Goal: Obtain resource: Download file/media

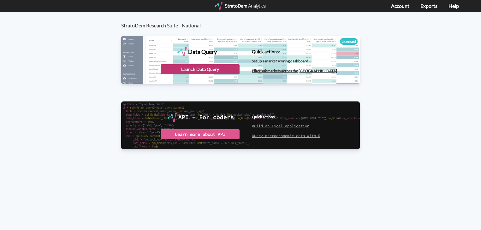
click at [218, 71] on div "Launch Data Query" at bounding box center [200, 69] width 79 height 10
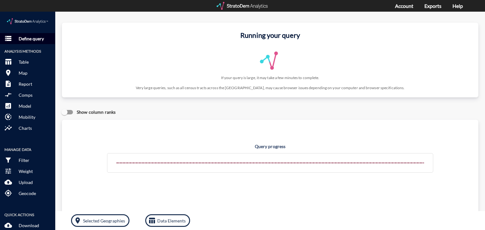
click p "Define query"
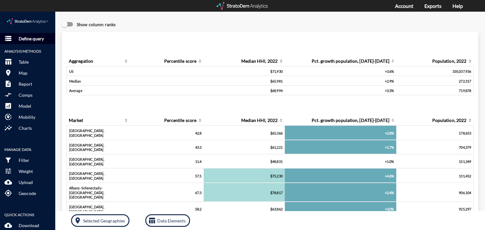
click p "Define query"
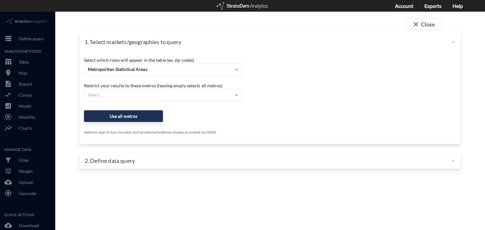
click div "Select which rows will appear in the table (ex. zip codes)"
click span "Metropolitan Statistical Areas"
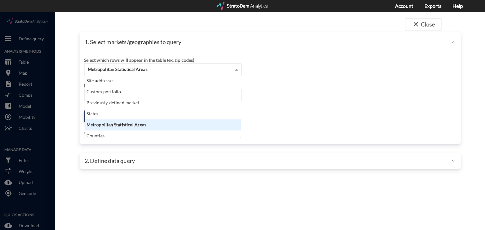
scroll to position [57, 152]
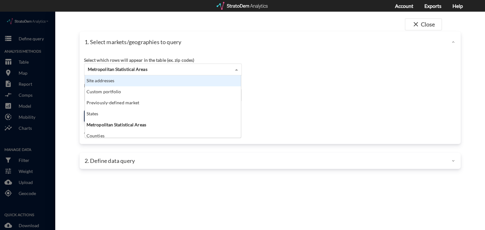
click div "Site addresses"
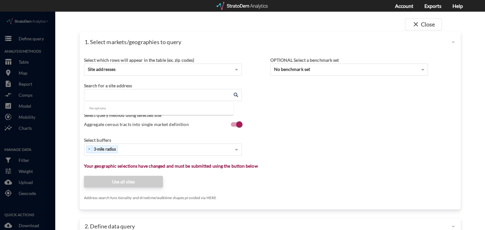
click input "Enter an address"
paste input "3600 Terrell Park Dr, Sherrills Ford, NC 28673"
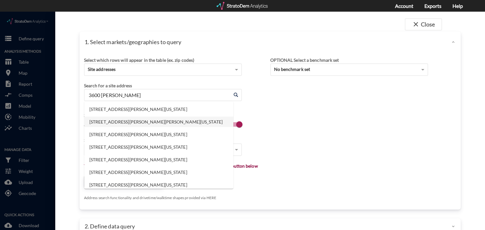
click li "3600 Terrell Park Dr, Terrell, North Carolina"
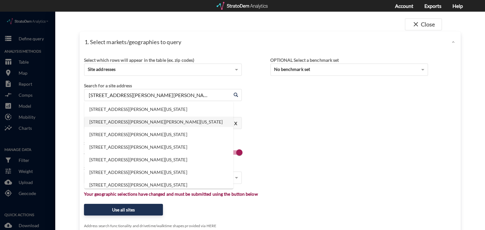
click input "3600 Terrell Park Dr, Terrell, North Carolina"
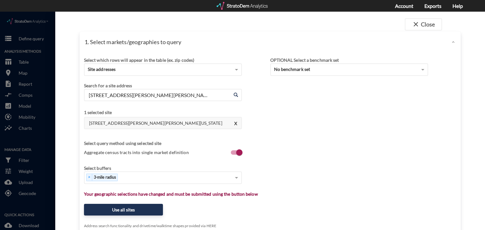
click div "Select which rows will appear in the table (ex. zip codes) Site addresses Selec…"
click button "X"
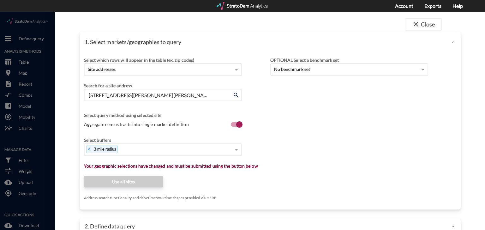
click span
click div "3600 Terrell Park Dr, Terrell, North Carolina Enter an address"
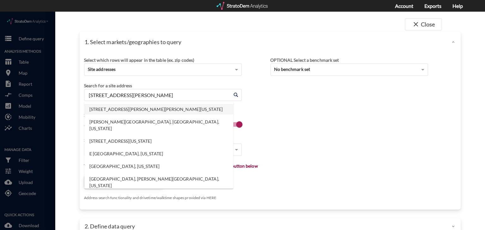
click li "3600 Terrell Park Dr, Terrell, North Carolina"
type input "3600 Terrell Park Dr, Terrell, North Carolina"
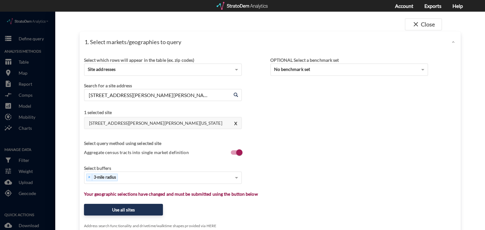
click h4 "3600 Terrell Park Dr, Terrell, North Carolina"
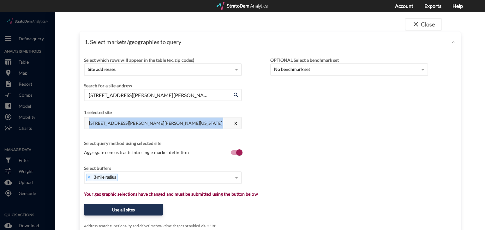
click h4 "3600 Terrell Park Dr, Terrell, North Carolina"
copy h4 "3600 Terrell Park Dr, Terrell, North Carolina"
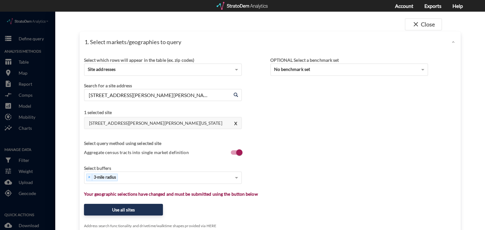
click div "Select query method using selected site"
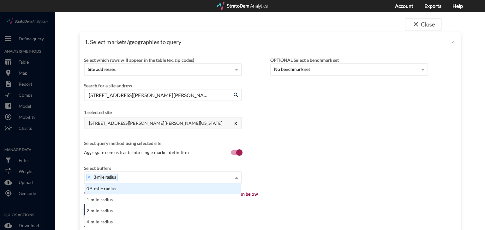
click div "× 3-mile radius"
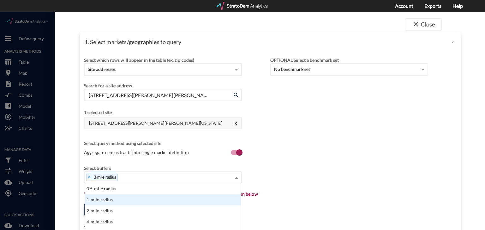
click div "1-mile radius"
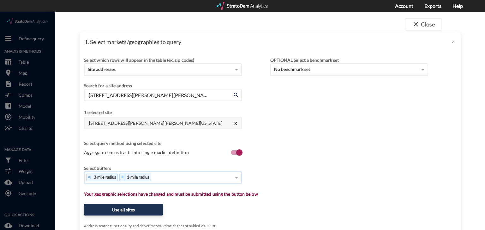
scroll to position [61, 0]
click div "× 3-mile radius × 1-mile radius"
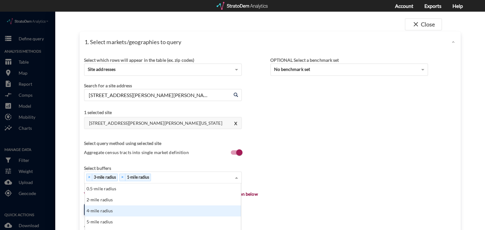
scroll to position [121, 0]
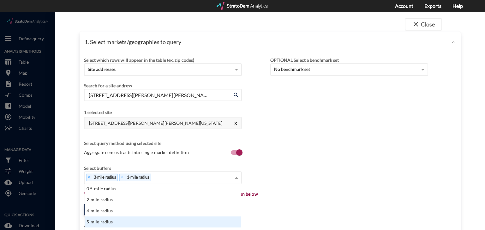
click div "5-mile radius"
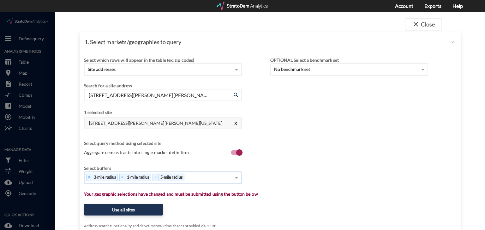
click div "× 3-mile radius × 1-mile radius × 5-mile radius"
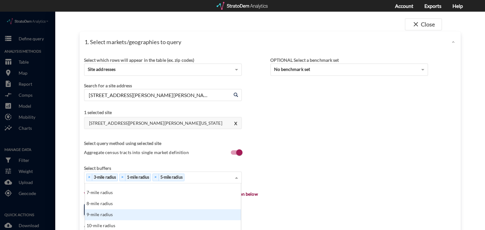
scroll to position [227, 0]
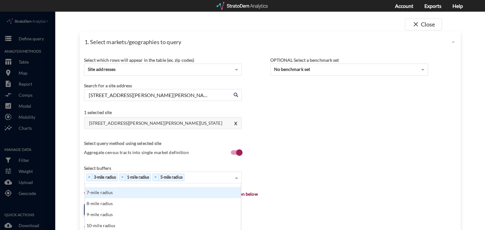
click div "7-mile radius"
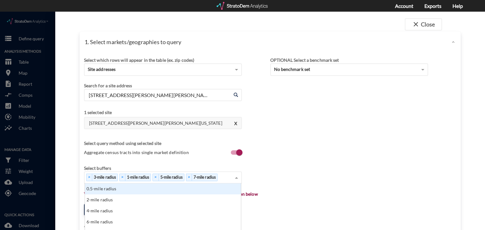
scroll to position [242, 0]
click span
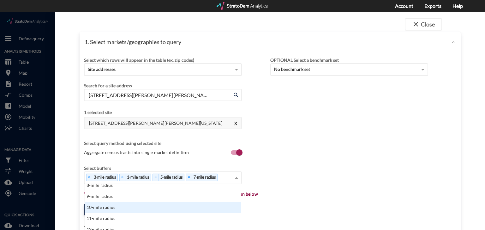
scroll to position [288, 0]
click div "10-mile radius"
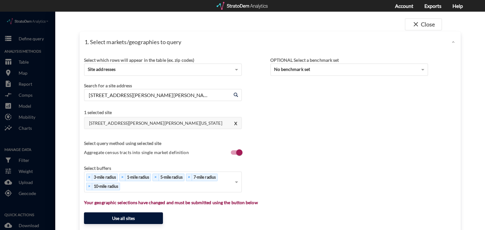
click button "Use all sites"
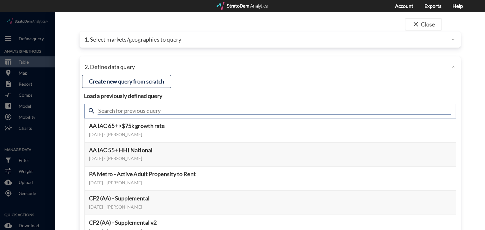
click input "text"
type input "housing demand"
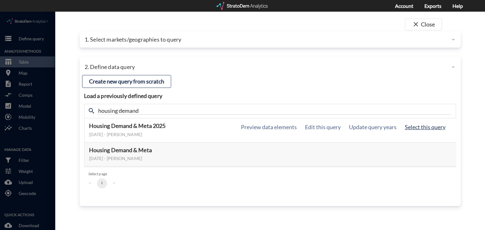
click button "Select this query"
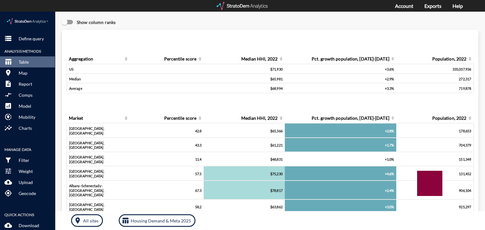
scroll to position [0, 0]
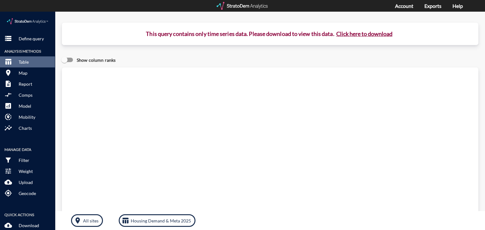
click button "Click here to download"
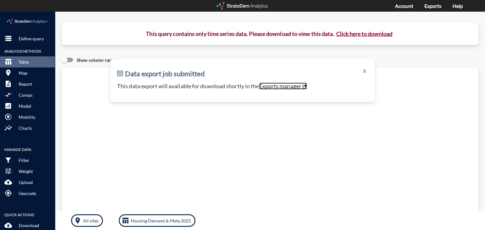
click link "Exports manager"
click p "Define query"
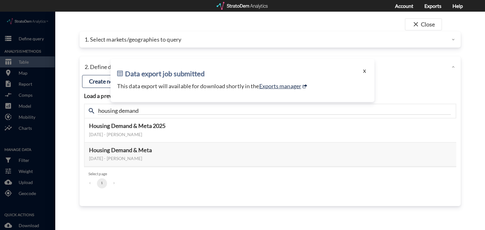
click button "X"
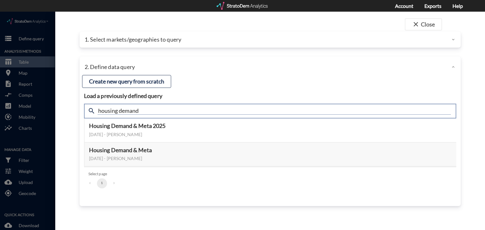
click input "housing demand"
type input "active adult"
click input "active adult"
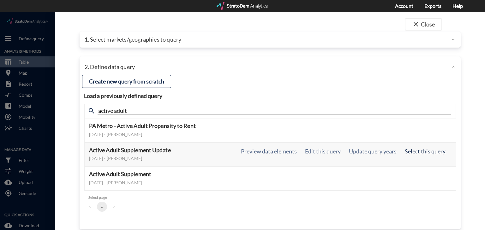
click button "Select this query"
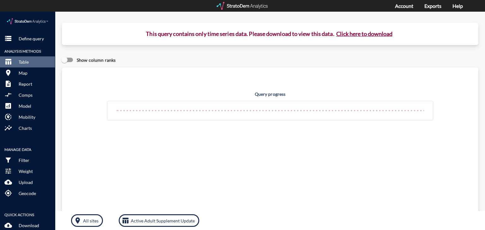
click button "Click here to download"
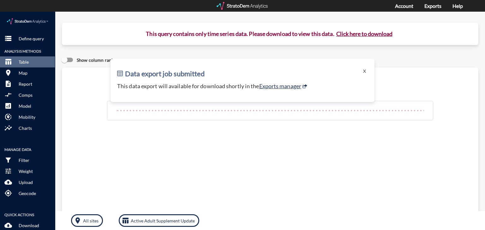
click button "Click here to download"
click link "Exports manager"
click button "storage Define query"
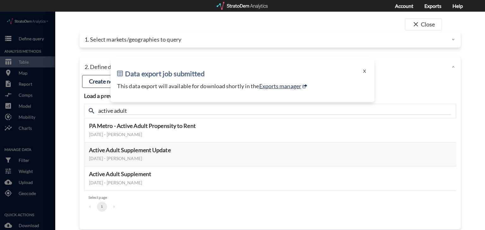
click div "Data export job submitted X This data export will available for download shortl…"
click button "X"
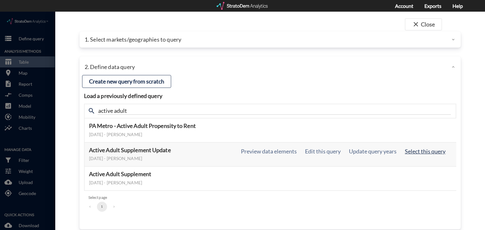
click button "Select this query"
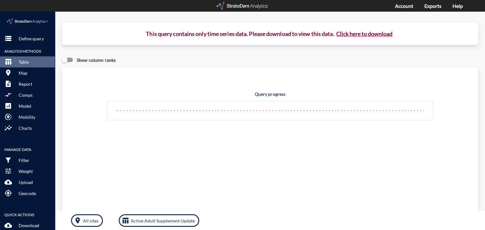
click button "Click here to download"
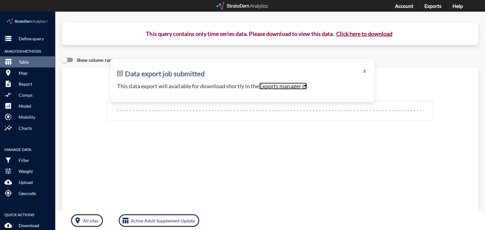
click link "Exports manager"
click p "Define query"
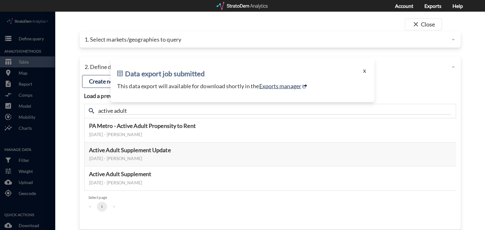
click button "X"
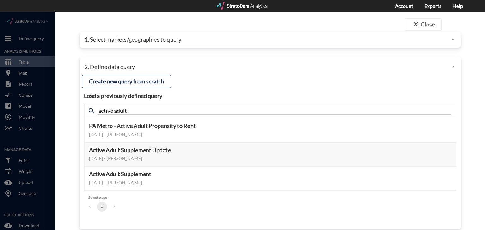
click p "1. Select markets/geographies to query"
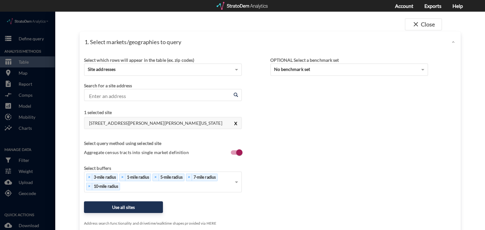
click button "X"
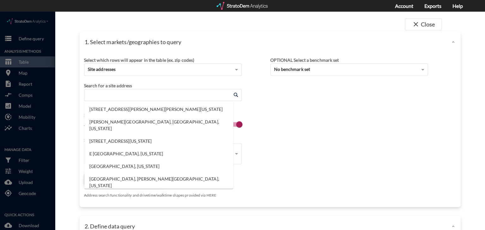
click input "Enter an address"
paste input "18w070 Royce Blvd, Oakbrook Terrace, IL 60181"
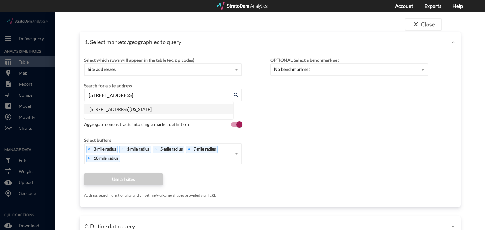
click li "18W070 Royce Blvd, Oakbrook Terrace, Illinois"
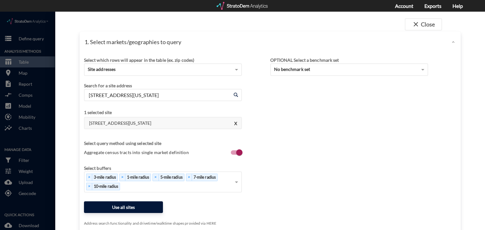
type input "18W070 Royce Blvd, Oakbrook Terrace, Illinois"
click button "Use all sites"
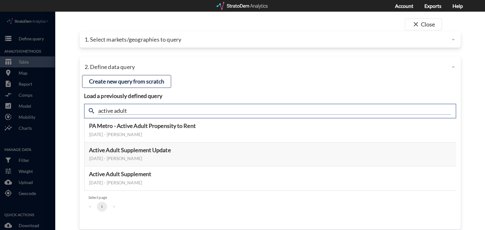
click input "active adult"
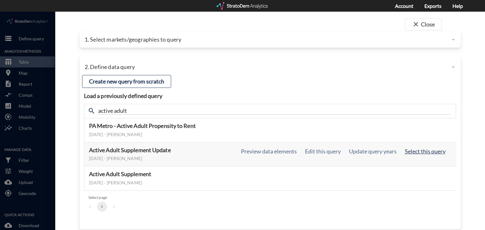
click button "Select this query"
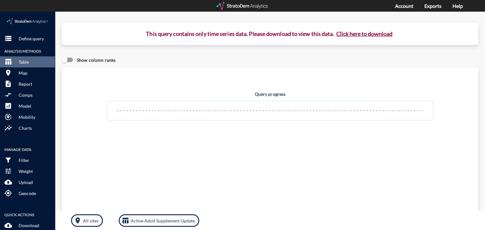
click button "Click here to download"
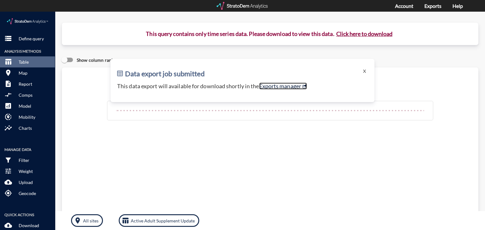
click link "Exports manager"
click p "Define query"
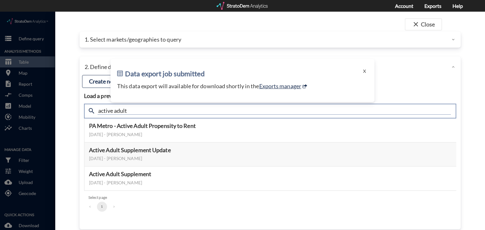
click input "active adult"
type input "housing demand"
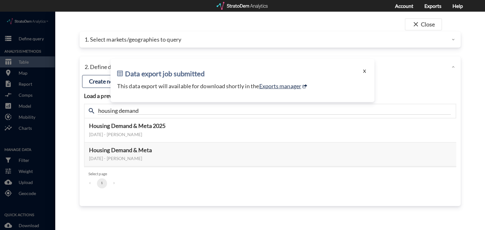
click button "X"
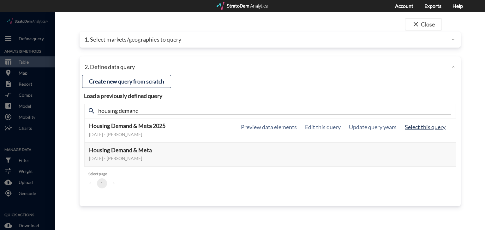
click button "Select this query"
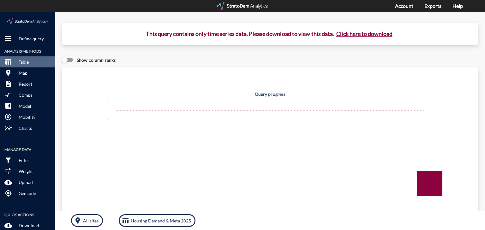
click button "Click here to download"
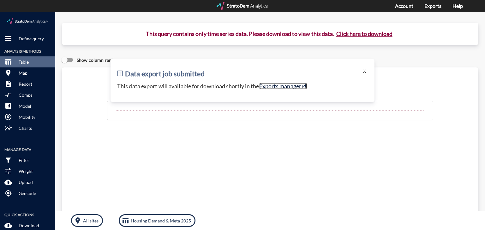
click link "Exports manager"
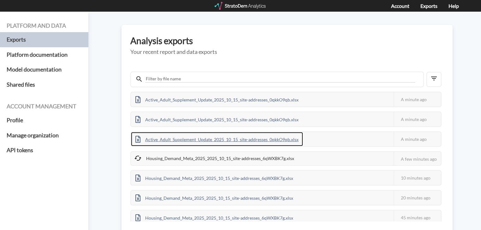
click at [283, 138] on div "Active_Adult_Supplement_Update_2025_10_15_site-addresses_0qkkO9qb.xlsx" at bounding box center [217, 139] width 172 height 14
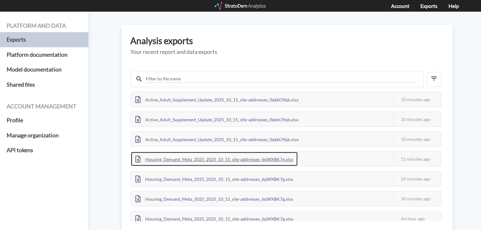
click at [228, 154] on div "Housing_Demand_Meta_2025_2025_10_15_site-addresses_6qWXBK7g.xlsx" at bounding box center [214, 159] width 167 height 14
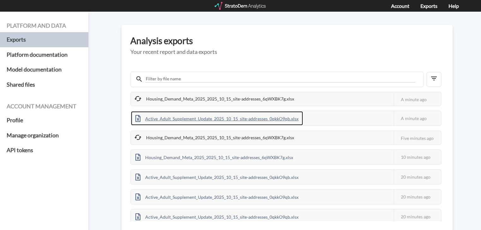
click at [236, 114] on div "Active_Adult_Supplement_Update_2025_10_15_site-addresses_0qkkO9qb.xlsx" at bounding box center [217, 118] width 172 height 14
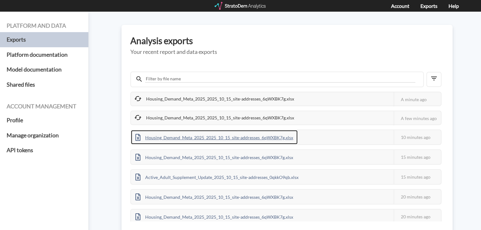
click at [226, 134] on div "Housing_Demand_Meta_2025_2025_10_15_site-addresses_6qWXBK7g.xlsx" at bounding box center [214, 137] width 167 height 14
